Goal: Information Seeking & Learning: Understand process/instructions

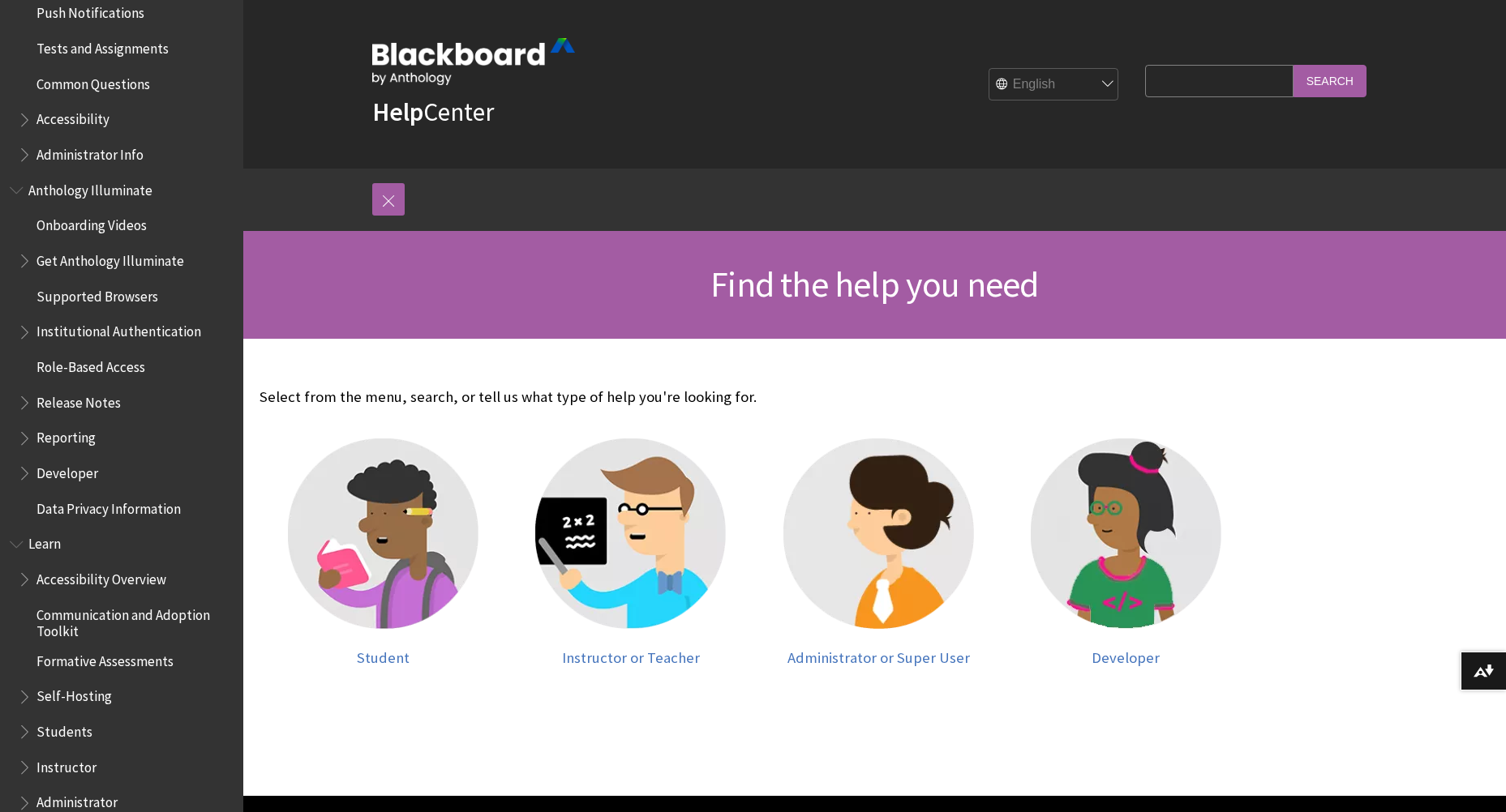
scroll to position [1134, 0]
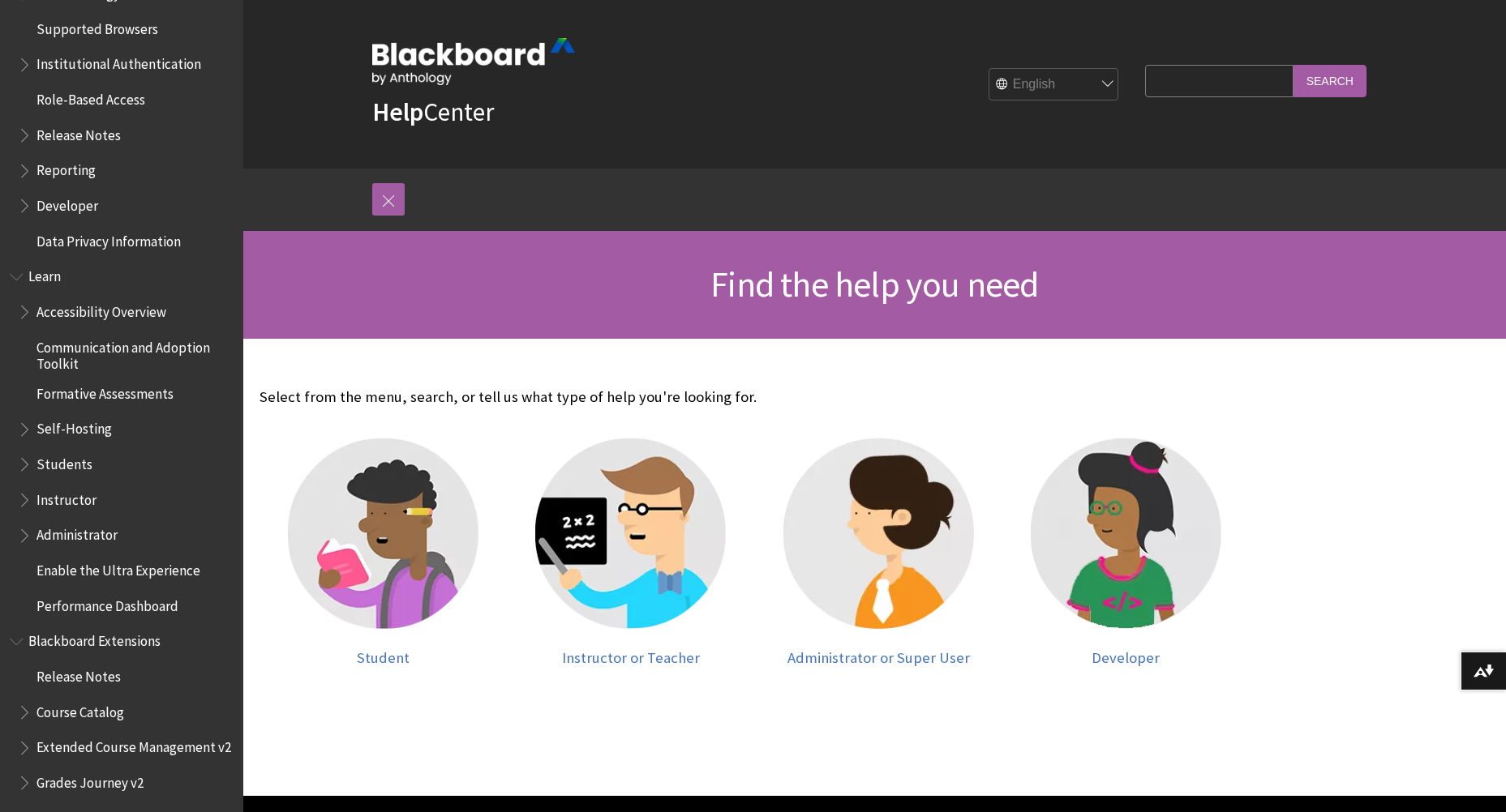
click at [24, 429] on span "Book outline for Blackboard Learn Help" at bounding box center [26, 426] width 17 height 20
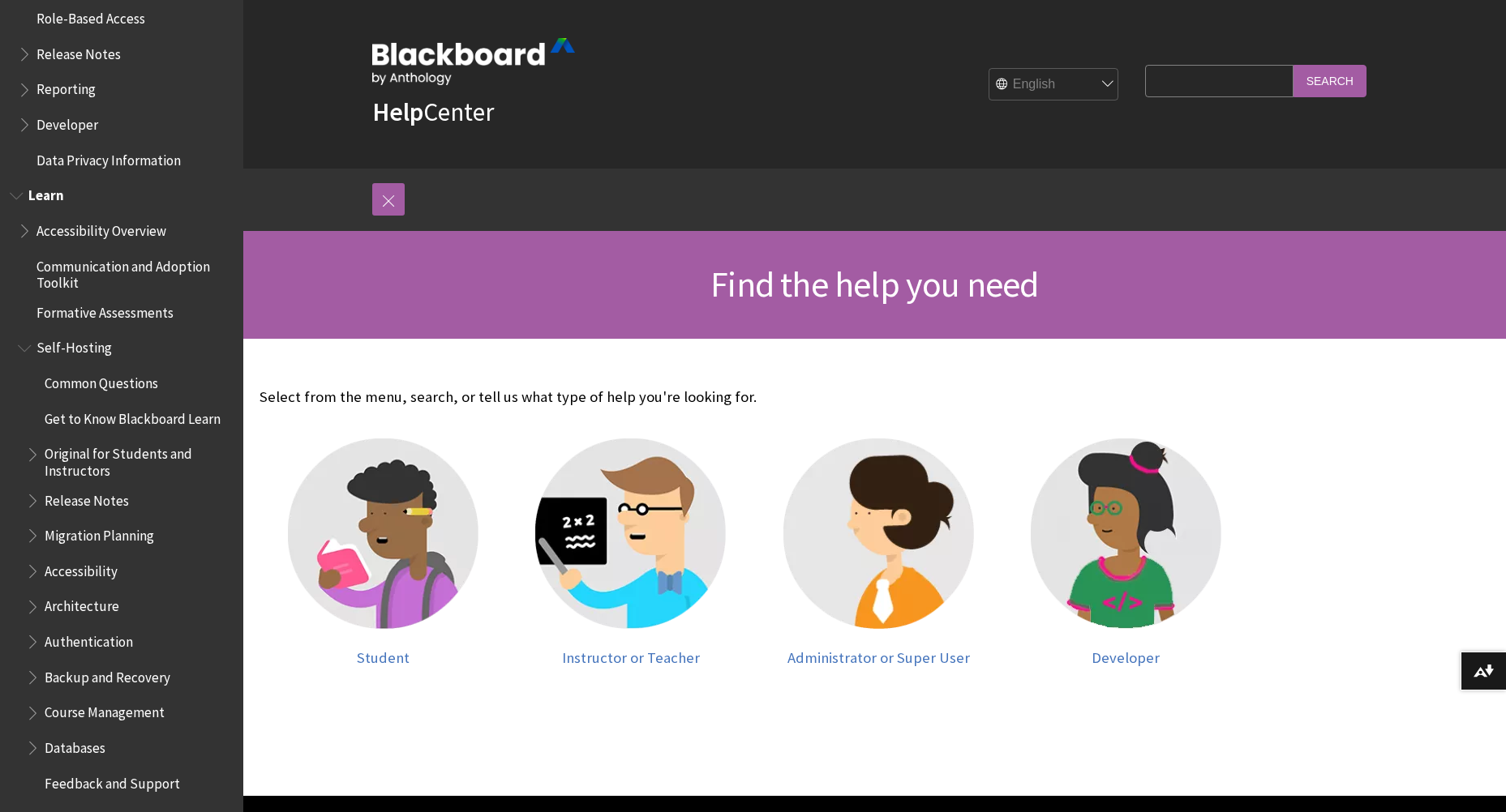
scroll to position [1297, 0]
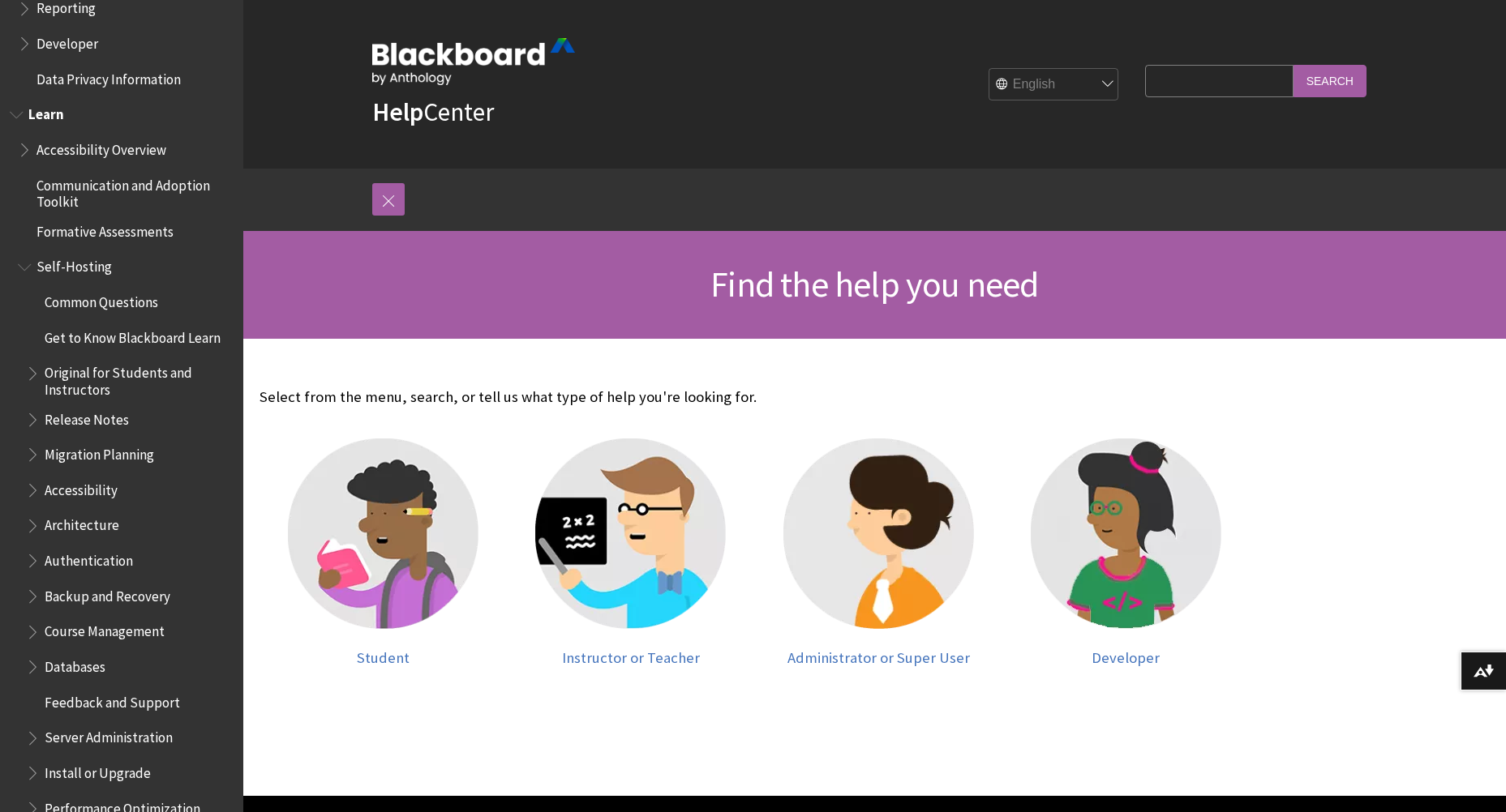
click at [138, 601] on span "Backup and Recovery" at bounding box center [107, 593] width 126 height 22
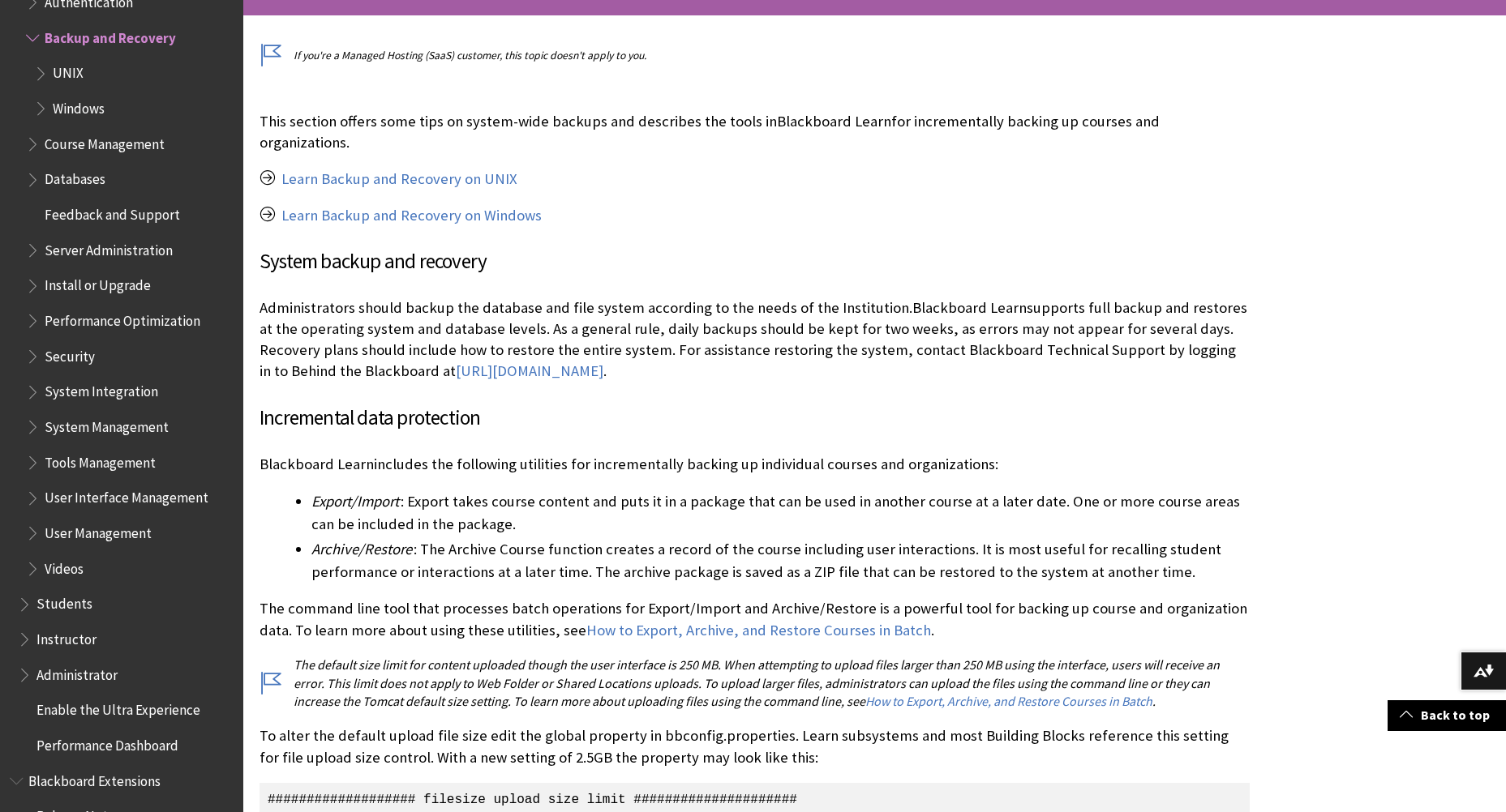
scroll to position [324, 0]
click at [766, 620] on link "How to Export, Archive, and Restore Courses in Batch" at bounding box center [758, 629] width 344 height 19
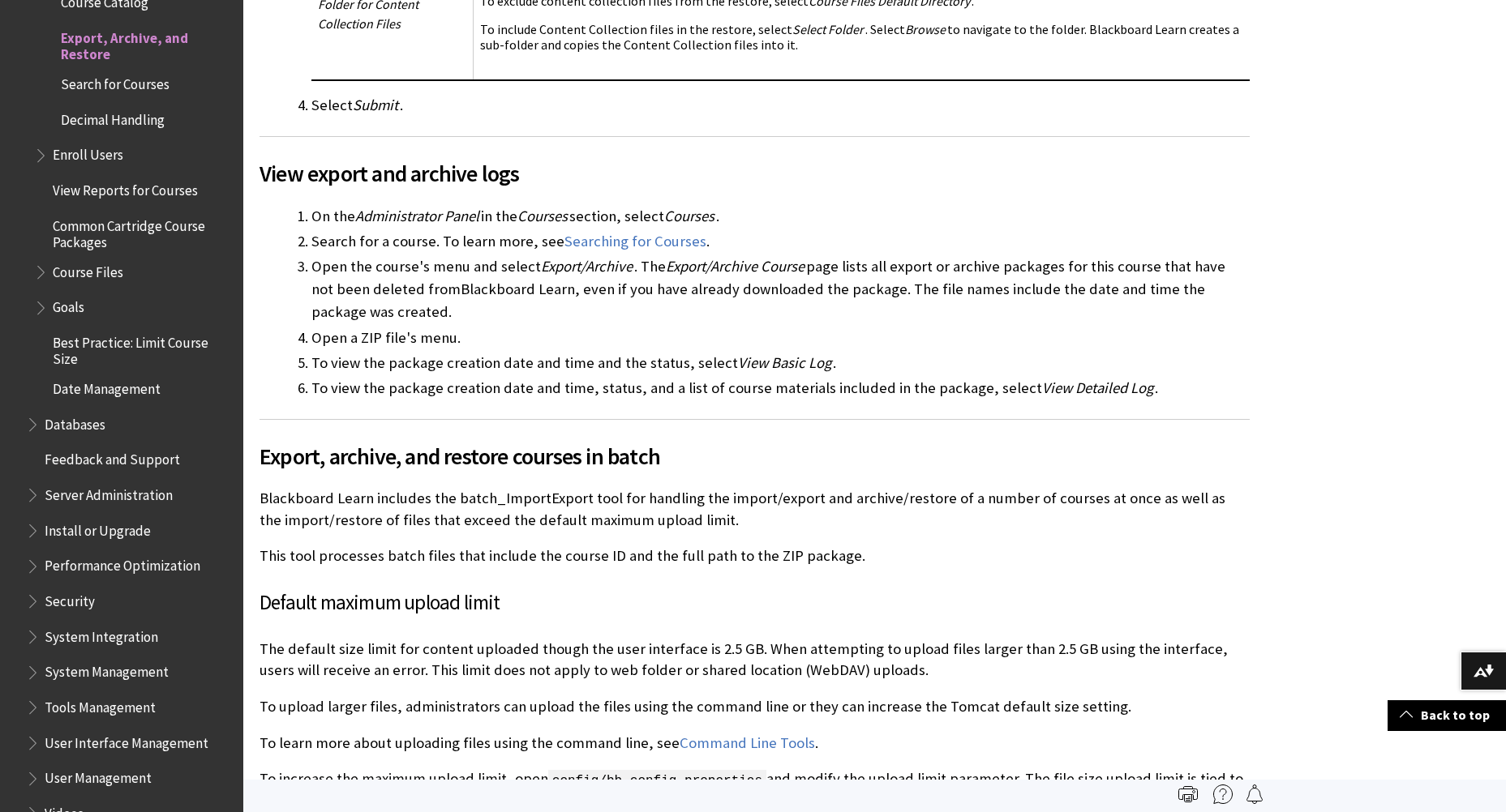
scroll to position [3809, 0]
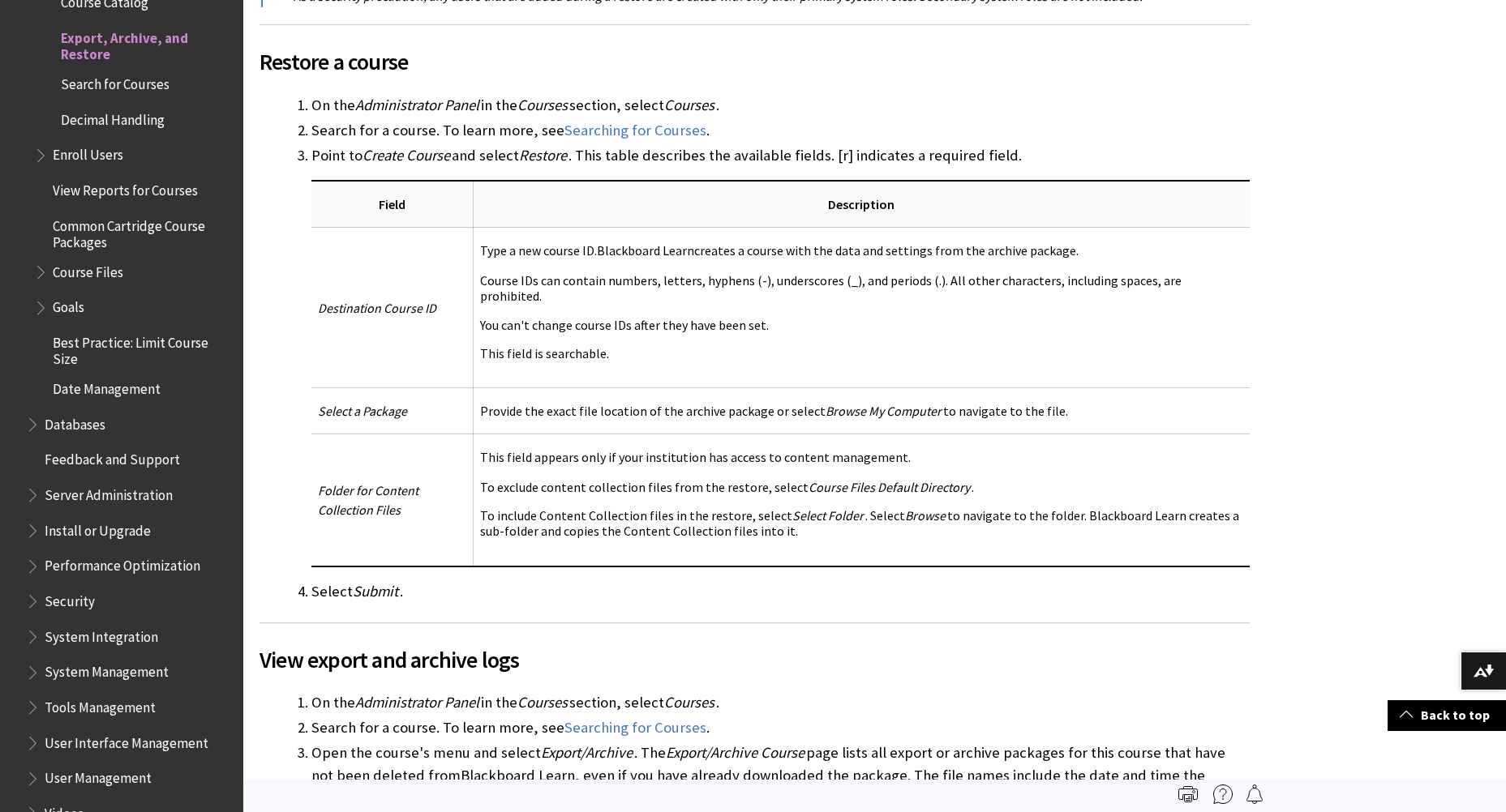
click at [881, 642] on span "View export and archive logs" at bounding box center [754, 659] width 990 height 34
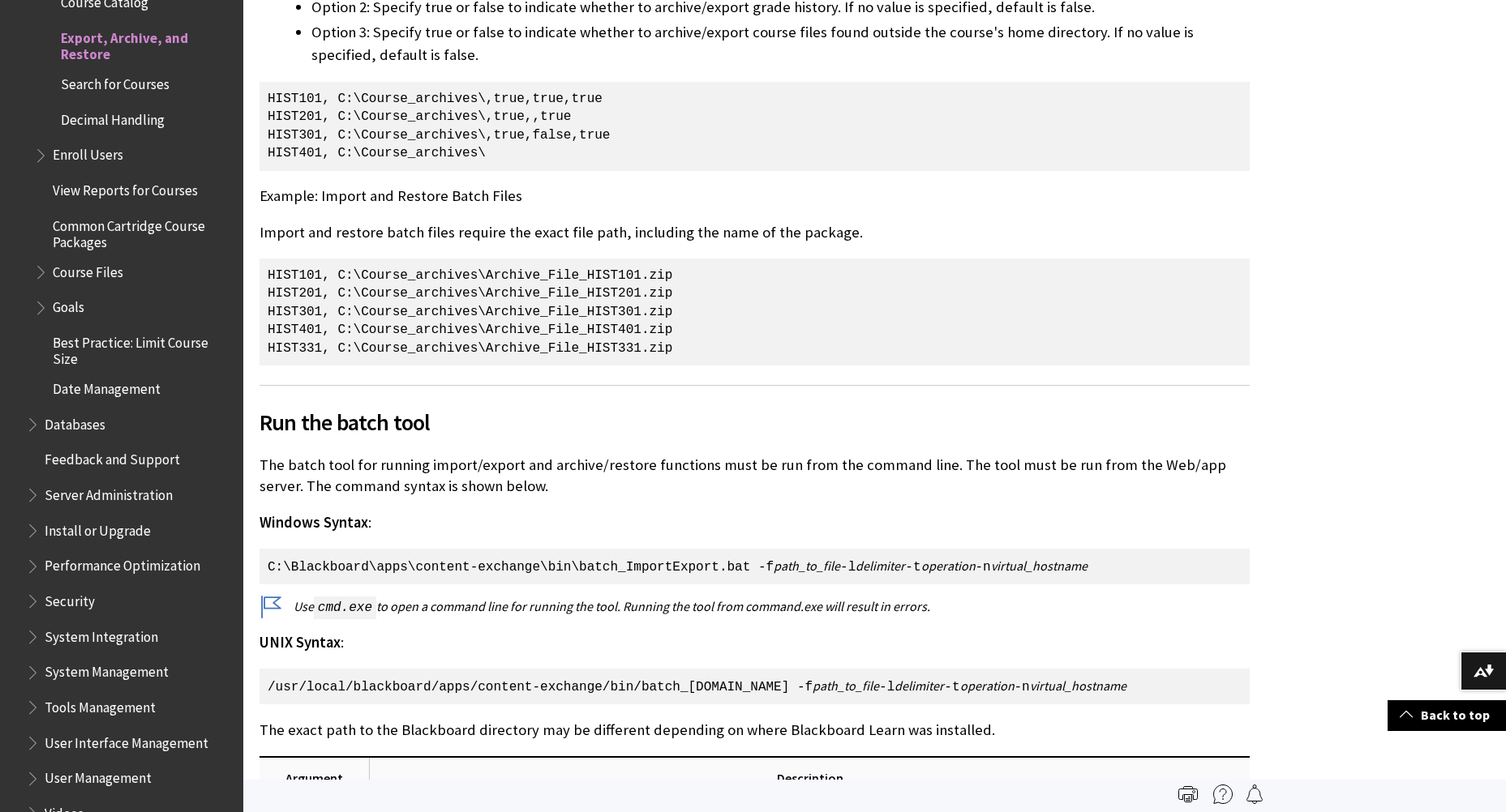
scroll to position [5025, 0]
